Goal: Find specific page/section: Find specific page/section

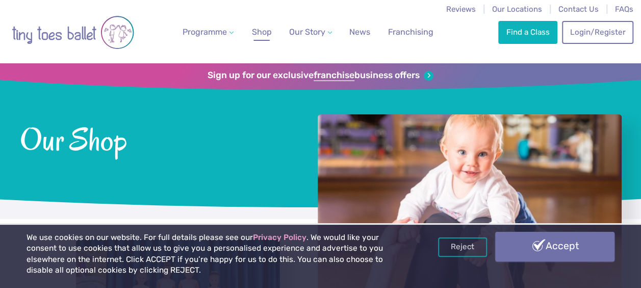
click at [558, 246] on link "Accept" at bounding box center [554, 247] width 119 height 30
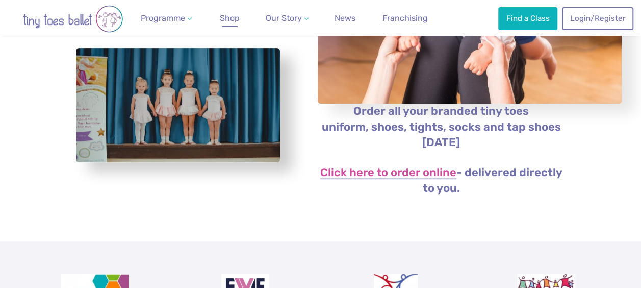
scroll to position [192, 0]
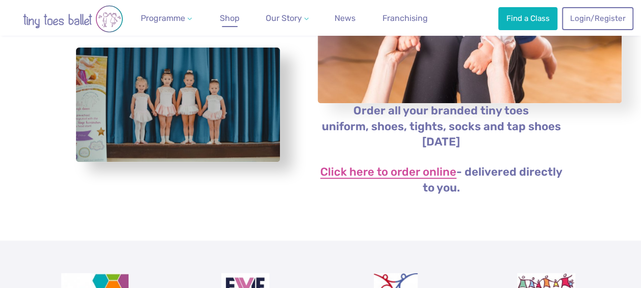
click at [377, 170] on link "Click here to order online" at bounding box center [388, 172] width 136 height 12
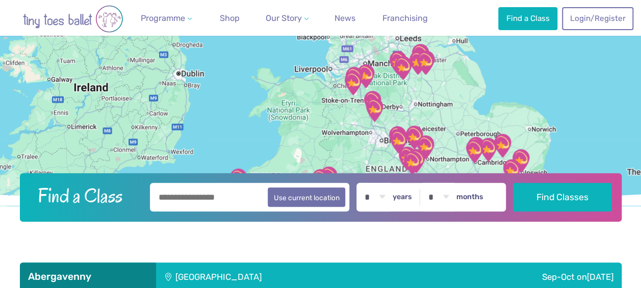
scroll to position [52, 0]
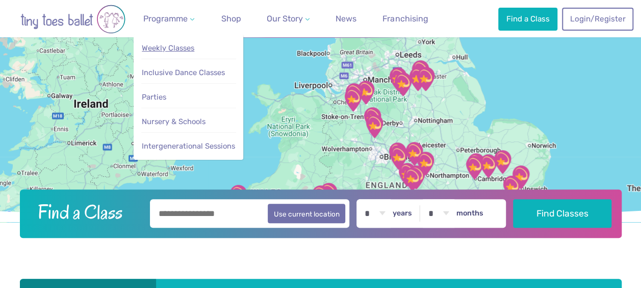
click at [181, 43] on span "Weekly Classes" at bounding box center [168, 47] width 53 height 9
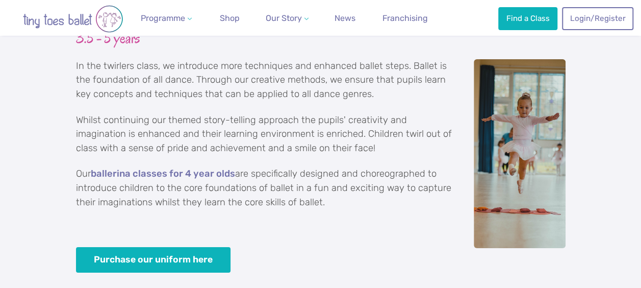
scroll to position [1853, 0]
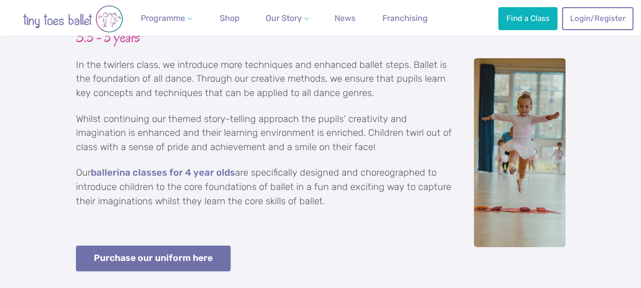
click at [181, 245] on link "Purchase our uniform here" at bounding box center [153, 258] width 155 height 26
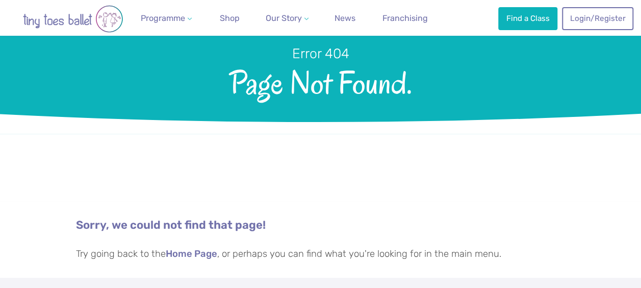
scroll to position [175, 0]
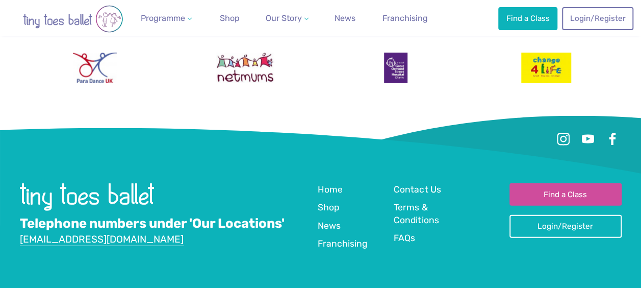
scroll to position [3097, 0]
